Goal: Task Accomplishment & Management: Manage account settings

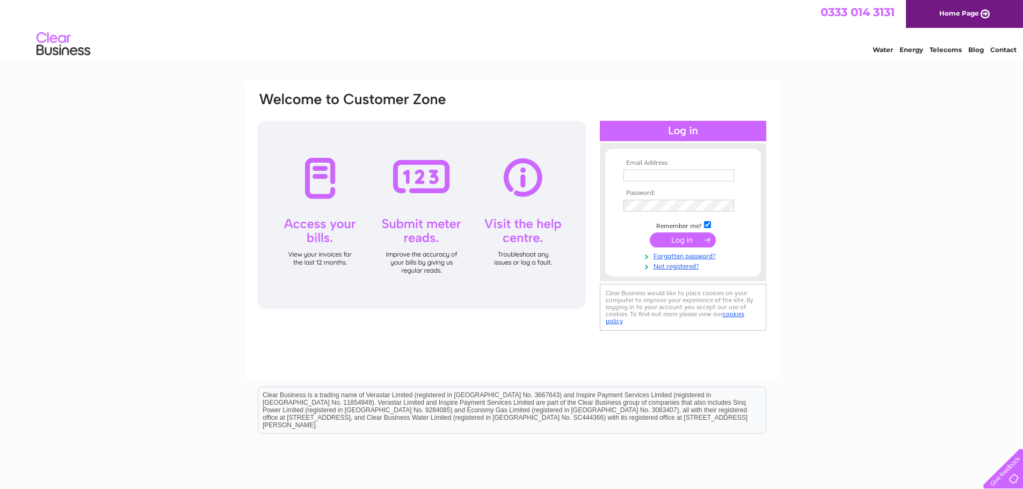
type input "accounts@firstclass-safety-control.co.uk"
click at [693, 246] on input "submit" at bounding box center [683, 239] width 66 height 15
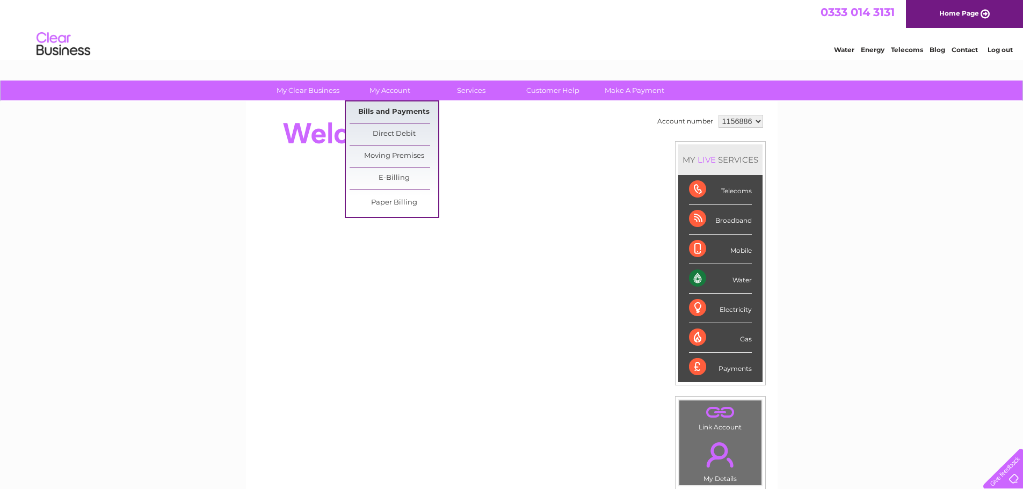
click at [402, 108] on link "Bills and Payments" at bounding box center [394, 111] width 89 height 21
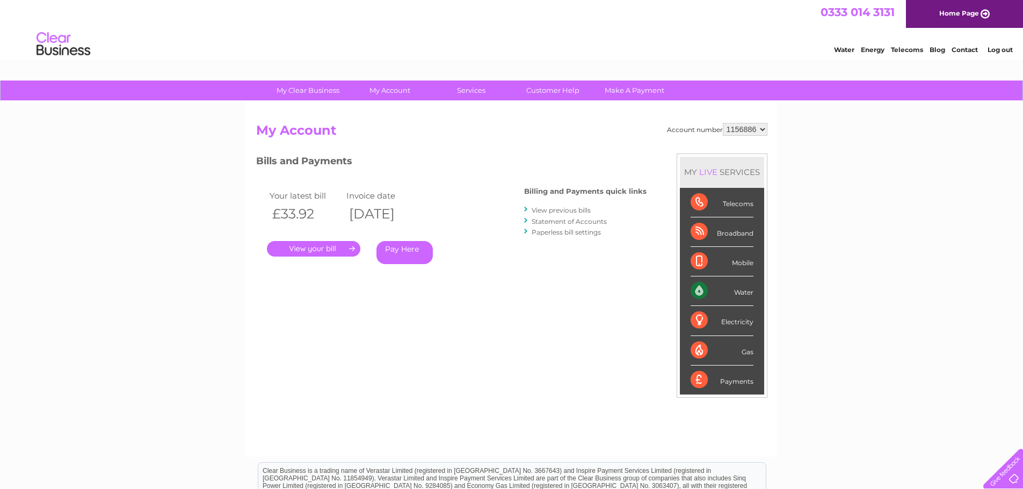
click at [317, 251] on link "." at bounding box center [313, 249] width 93 height 16
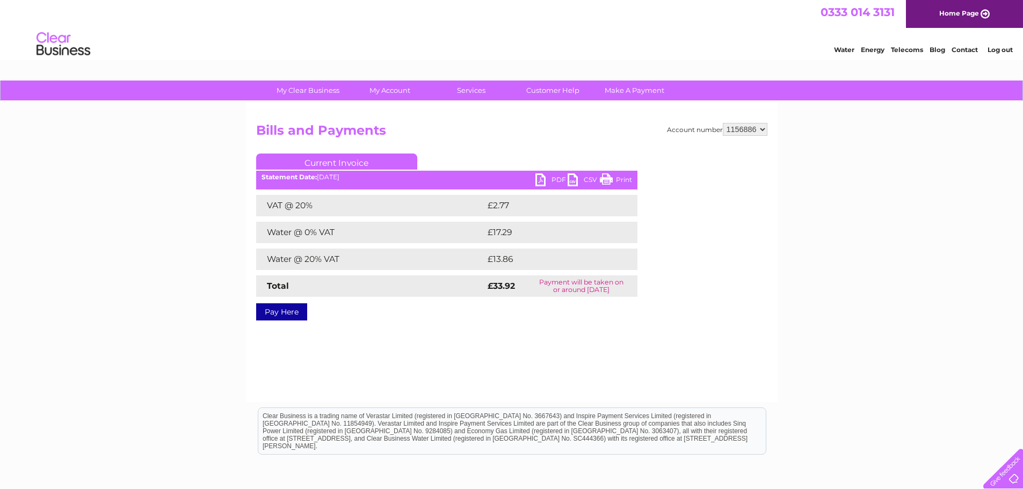
click at [555, 178] on link "PDF" at bounding box center [551, 181] width 32 height 16
